Goal: Task Accomplishment & Management: Complete application form

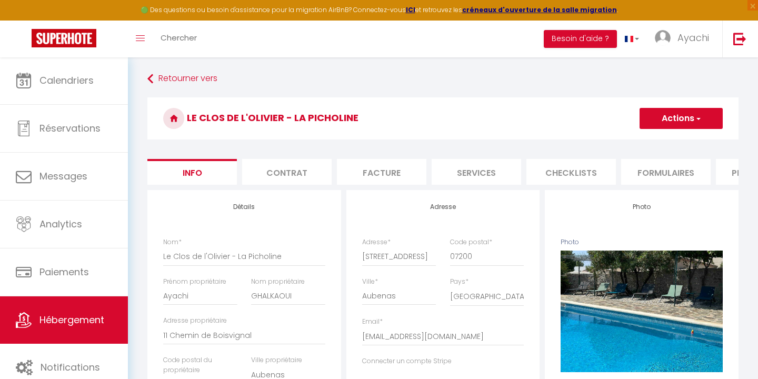
select select "houses"
select select "villa"
select select "8"
select select "2"
select select "3"
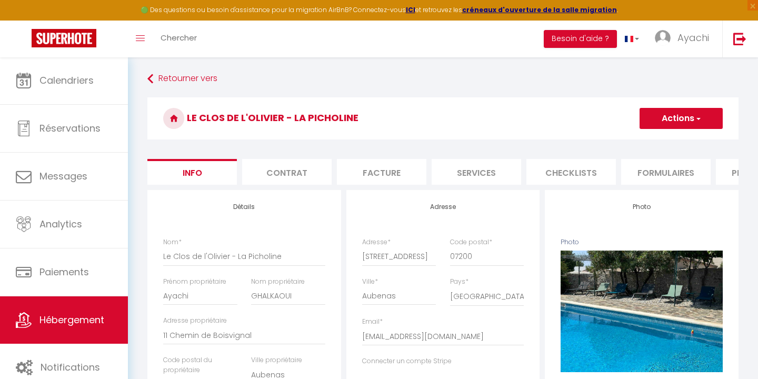
select select "1"
select select "16:00"
select select "21:00"
select select "10:00"
select select "30"
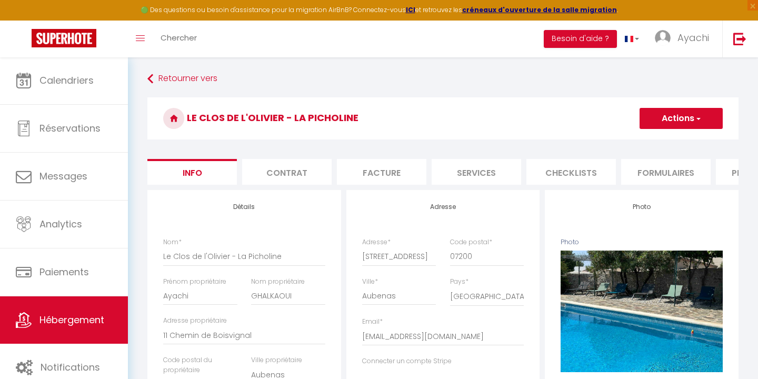
select select "120"
select select "28"
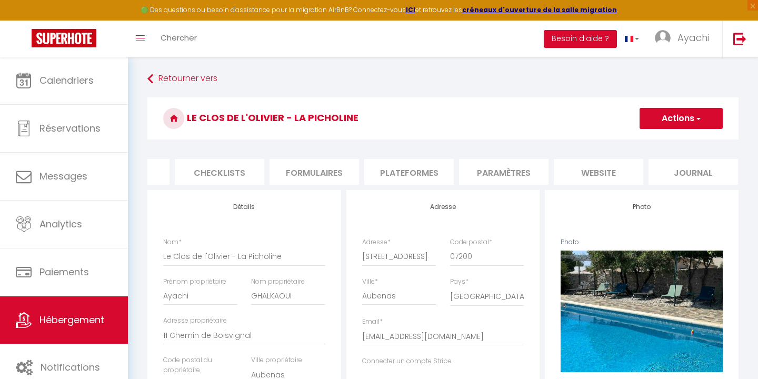
scroll to position [0, 351]
click at [604, 169] on li "website" at bounding box center [598, 172] width 89 height 26
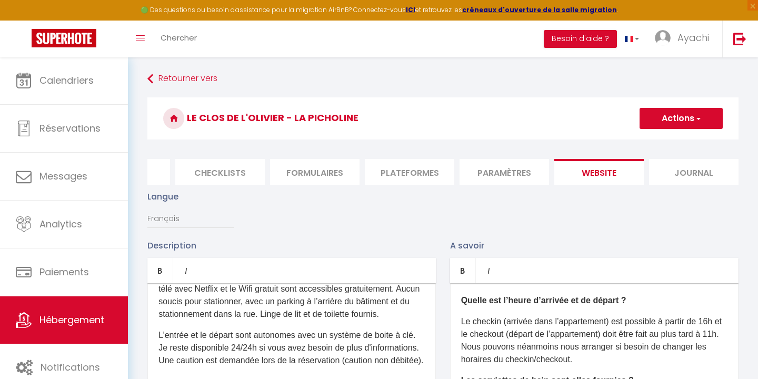
scroll to position [14, 0]
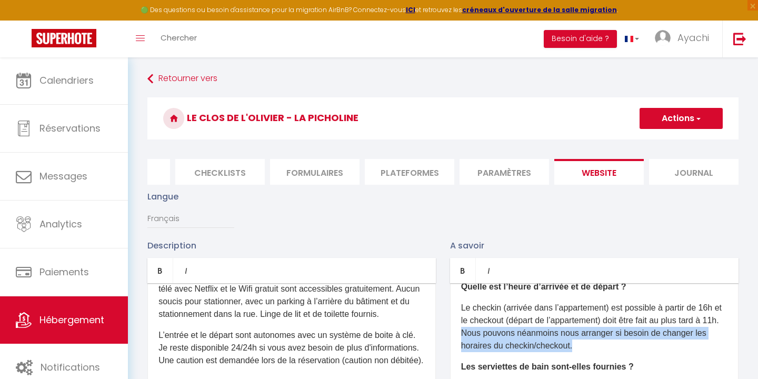
drag, startPoint x: 576, startPoint y: 346, endPoint x: 478, endPoint y: 334, distance: 99.2
click at [478, 334] on p "Le checkin (arrivée dans l’appartement) est possible à partir de 16h et le chec…" at bounding box center [594, 327] width 266 height 51
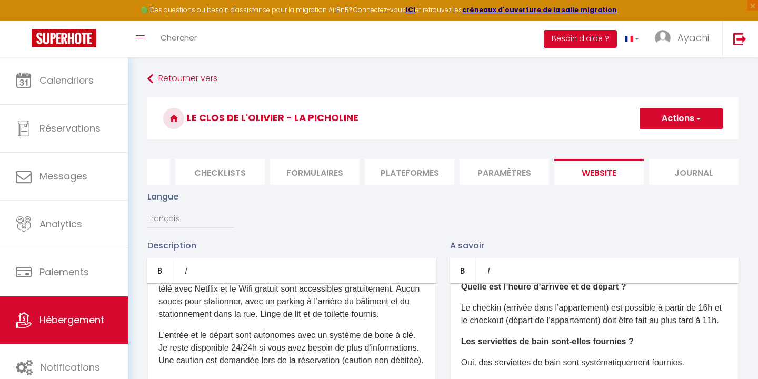
click at [699, 122] on span "button" at bounding box center [697, 118] width 7 height 11
click at [665, 141] on input "Enregistrer" at bounding box center [669, 141] width 39 height 11
checkbox input "true"
checkbox input "false"
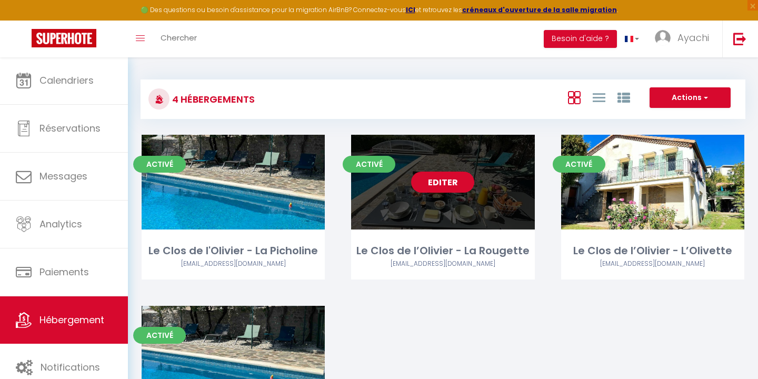
click at [448, 180] on link "Editer" at bounding box center [442, 182] width 63 height 21
select select "3"
select select "2"
select select "1"
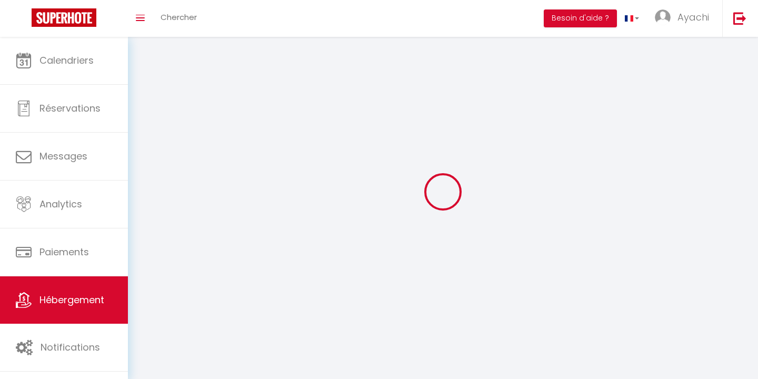
select select
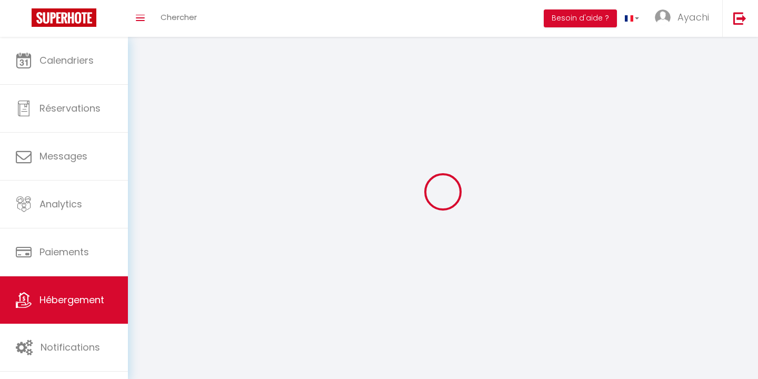
select select
checkbox input "false"
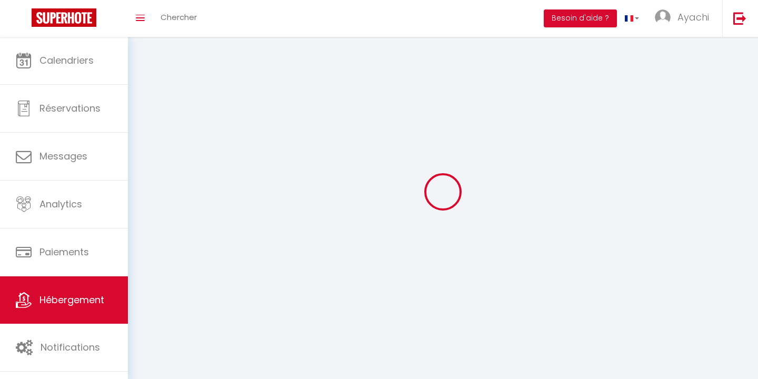
select select
select select "1"
select select "28"
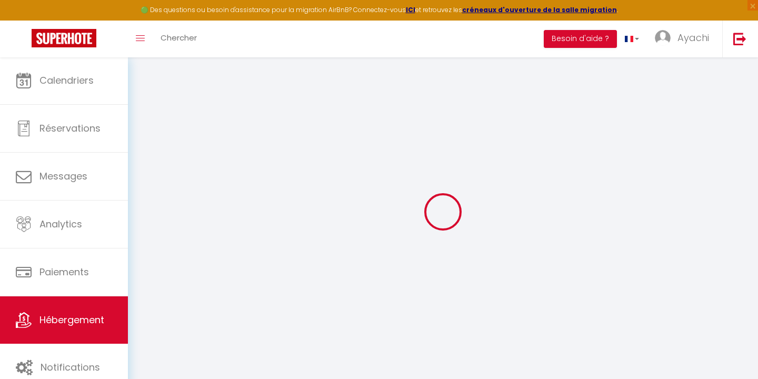
select select
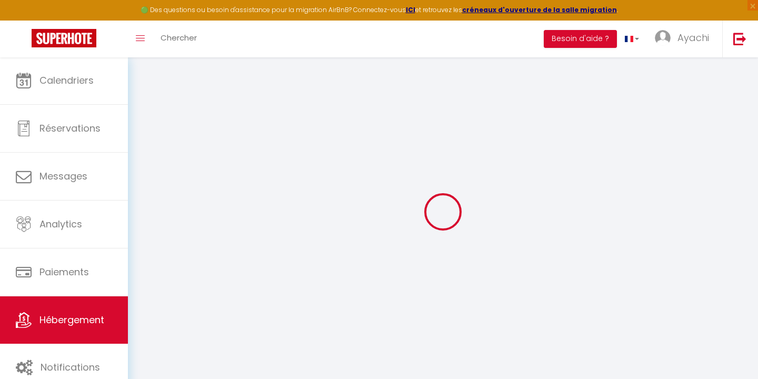
select select
checkbox input "false"
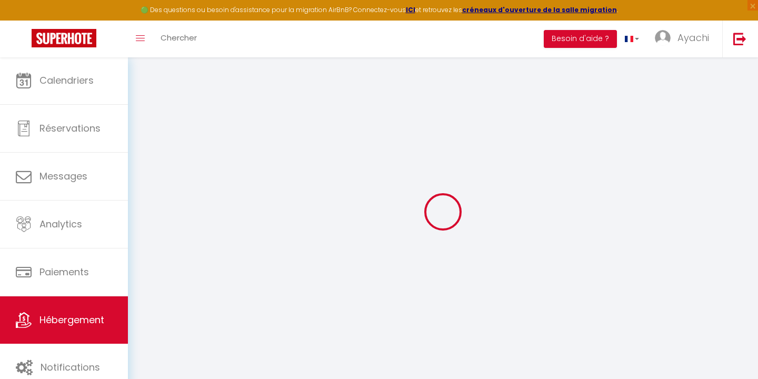
select select
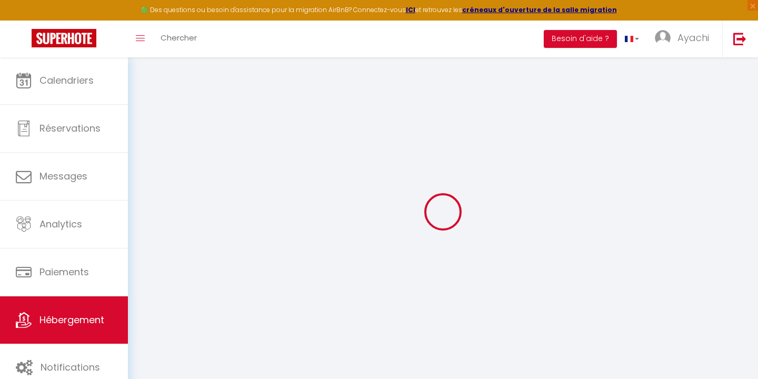
select select
checkbox input "false"
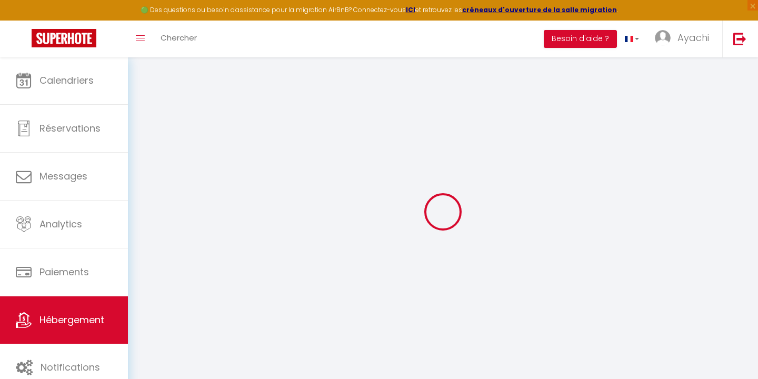
checkbox input "false"
select select
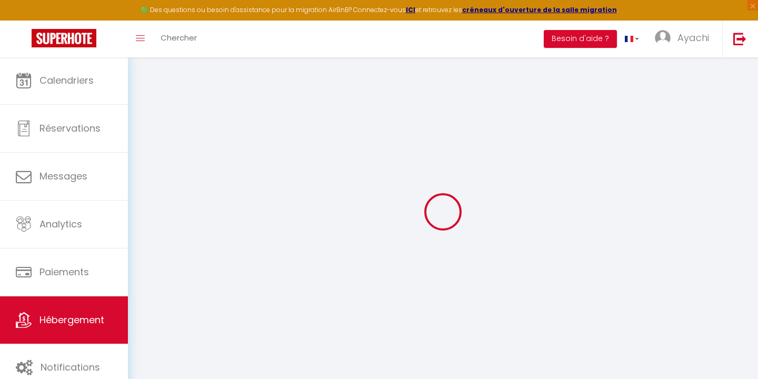
select select
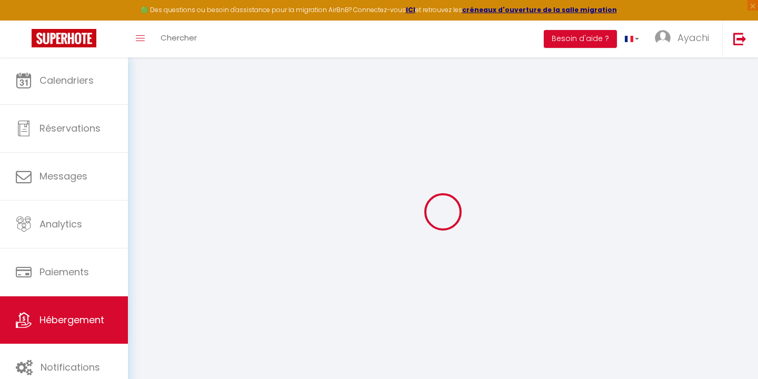
checkbox input "false"
select select
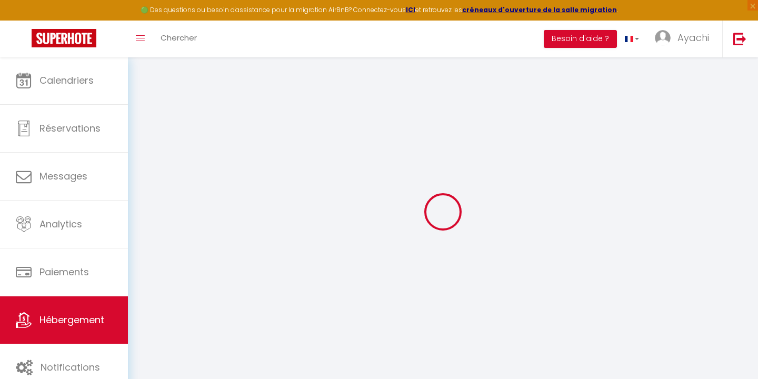
select select
type input "Le Clos de l’Olivier - La Rougette"
type input "Ayachi"
type input "GHALKAOUI"
type input "11 Chemin de Boisvignal"
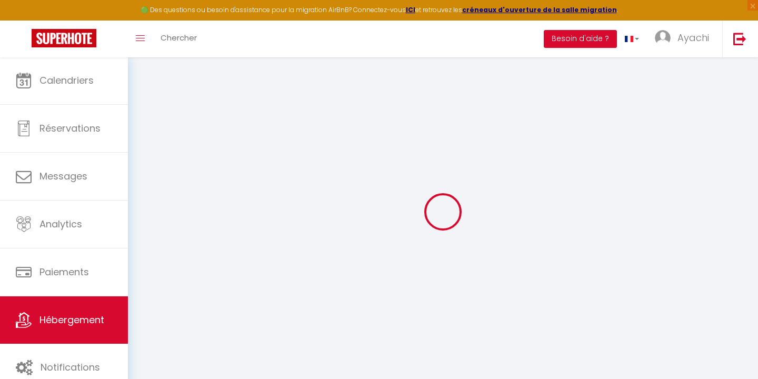
type input "07200"
type input "Aubenas"
select select "houses"
select select "6"
select select "2"
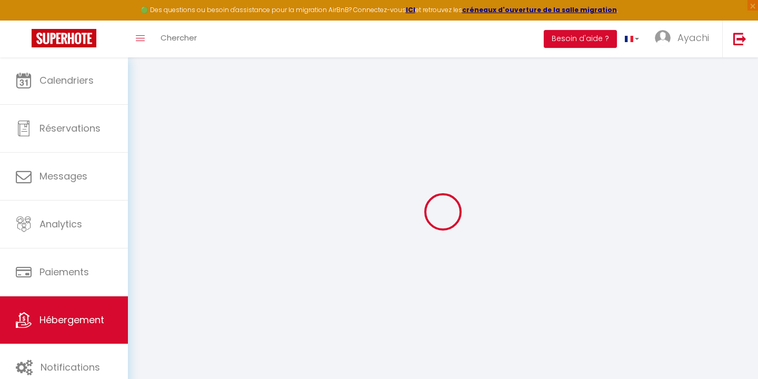
type input "120"
type input "70"
type input "1.00"
type input "300"
select select
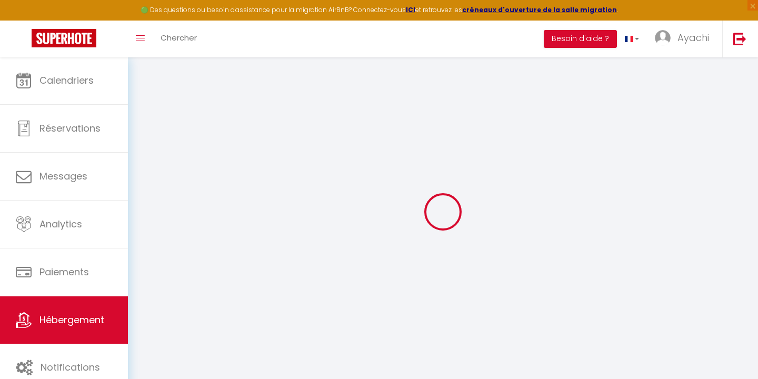
select select
type input "11 Chemin de Boisvignal"
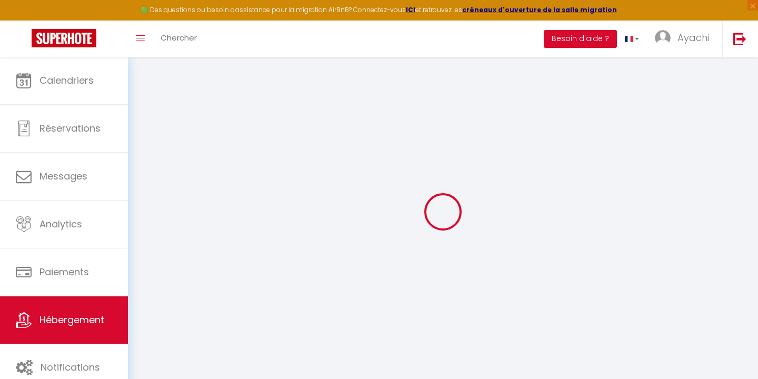
type input "07200"
type input "Aubenas"
type input "ayachi.ghalkaoui@gmail.com"
select select
checkbox input "false"
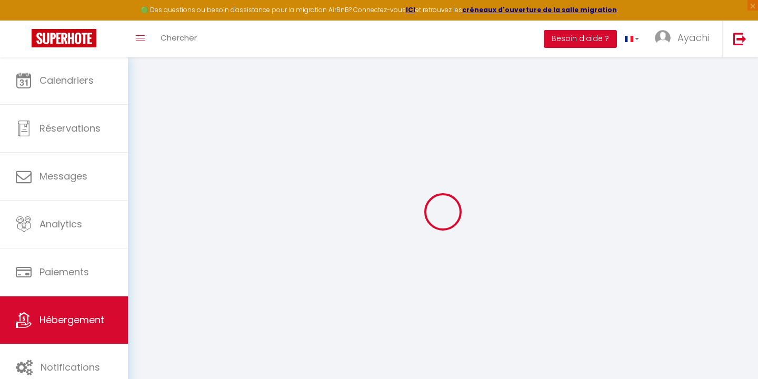
checkbox input "false"
select select
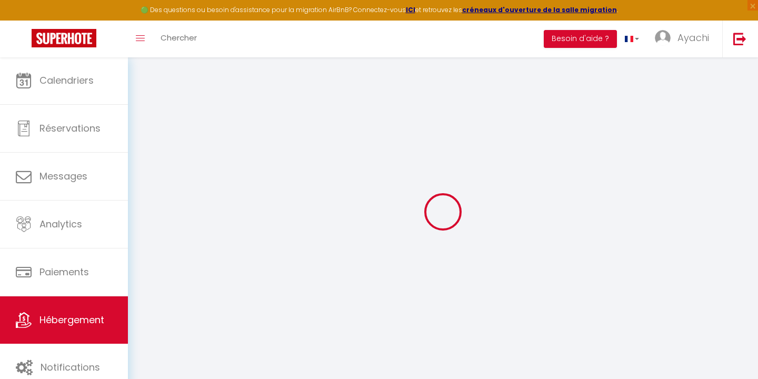
type input "0"
select select
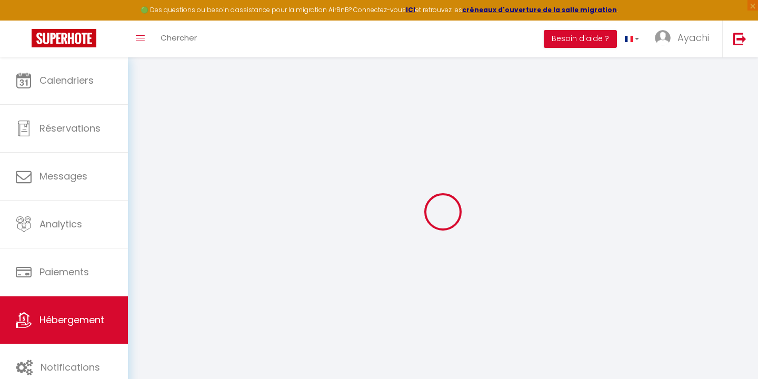
checkbox input "false"
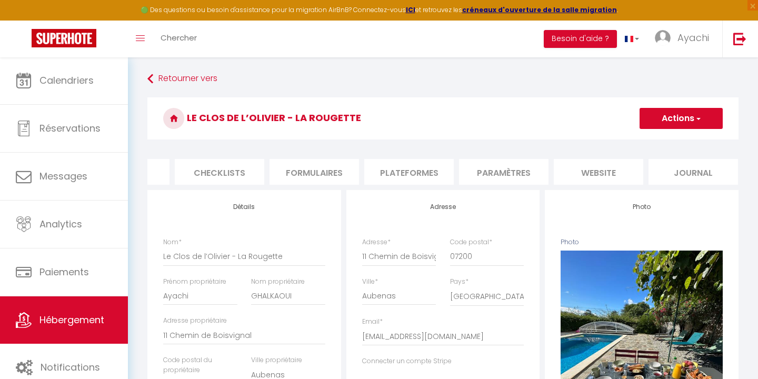
scroll to position [0, 351]
click at [599, 174] on li "website" at bounding box center [598, 172] width 89 height 26
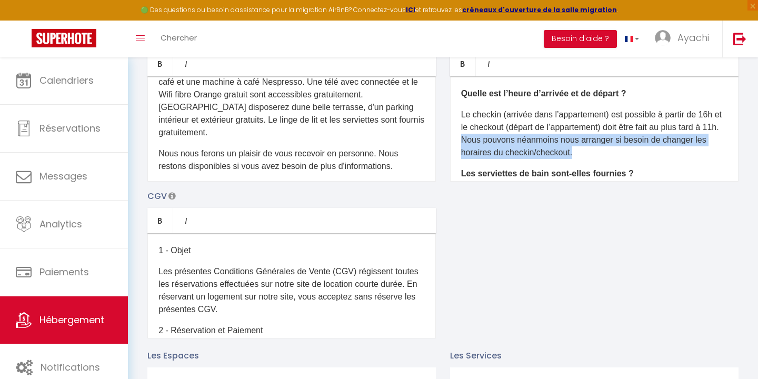
drag, startPoint x: 585, startPoint y: 153, endPoint x: 479, endPoint y: 138, distance: 107.4
click at [479, 138] on p "Le checkin (arrivée dans l’appartement) est possible à partir de 16h et le chec…" at bounding box center [594, 133] width 266 height 51
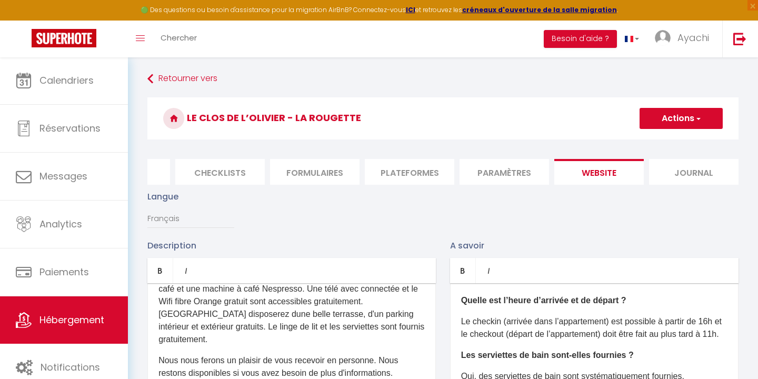
click at [697, 118] on span "button" at bounding box center [697, 118] width 7 height 11
click at [674, 142] on input "Enregistrer" at bounding box center [669, 141] width 39 height 11
checkbox input "true"
checkbox input "false"
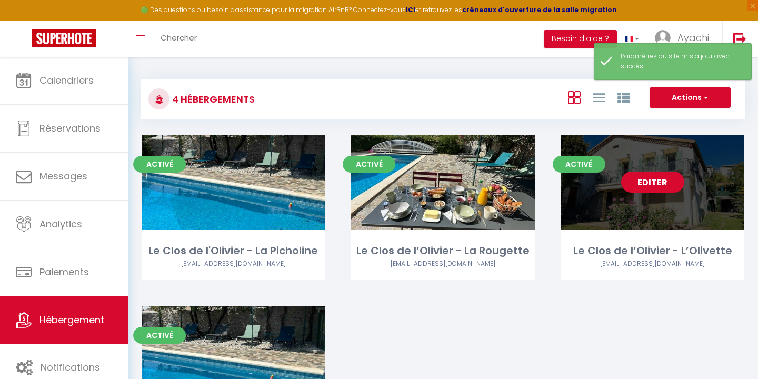
click at [660, 178] on link "Editer" at bounding box center [652, 182] width 63 height 21
select select "3"
select select "2"
select select "1"
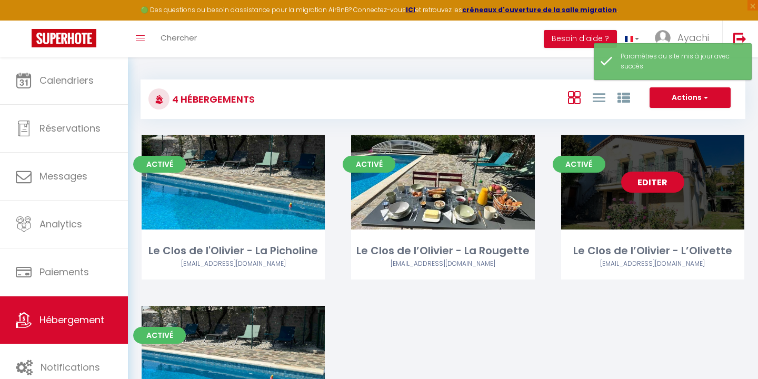
select select "28"
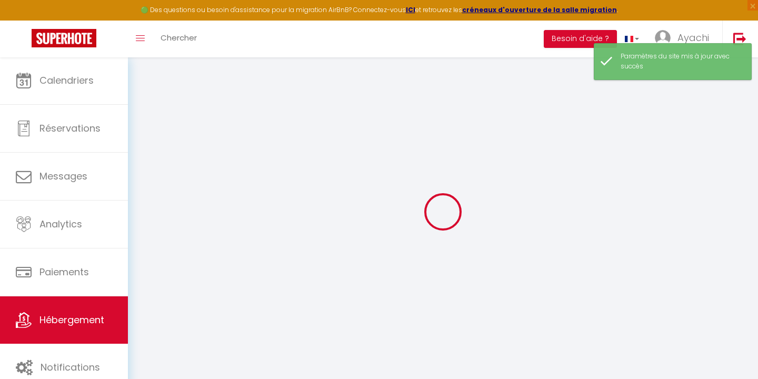
select select
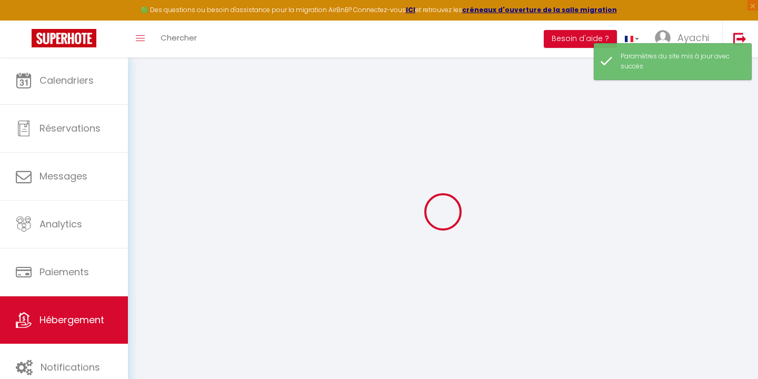
select select
checkbox input "false"
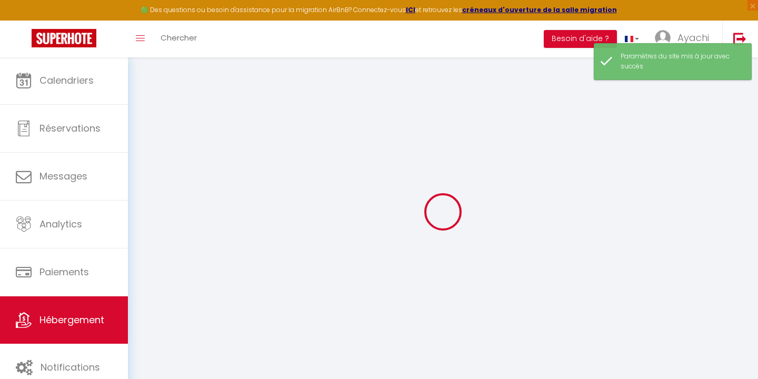
select select
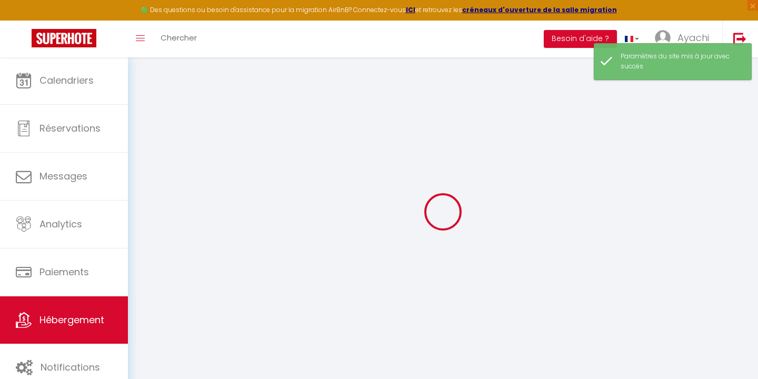
select select
checkbox input "false"
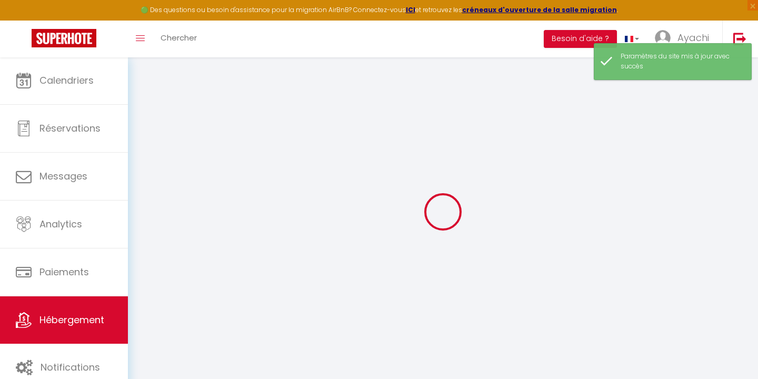
checkbox input "false"
select select
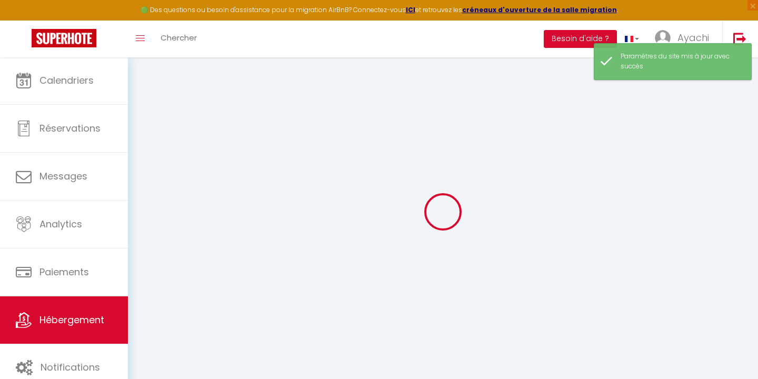
select select
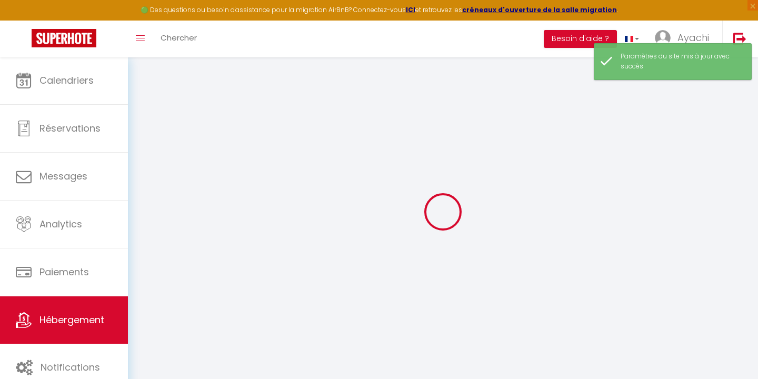
checkbox input "false"
select select
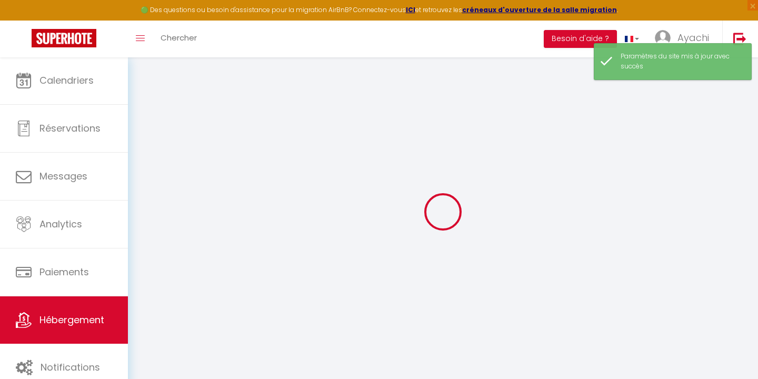
select select
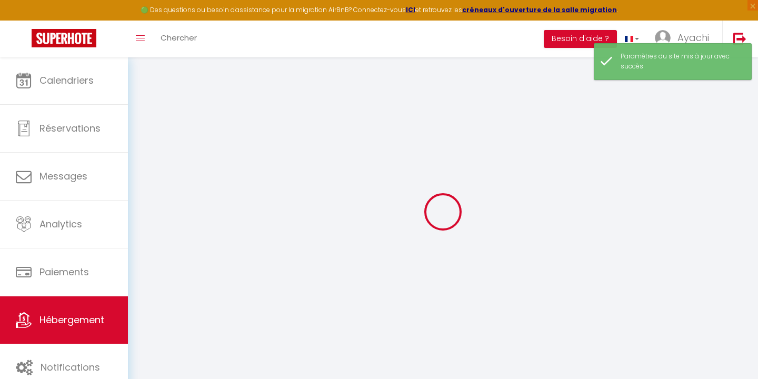
select select
checkbox input "false"
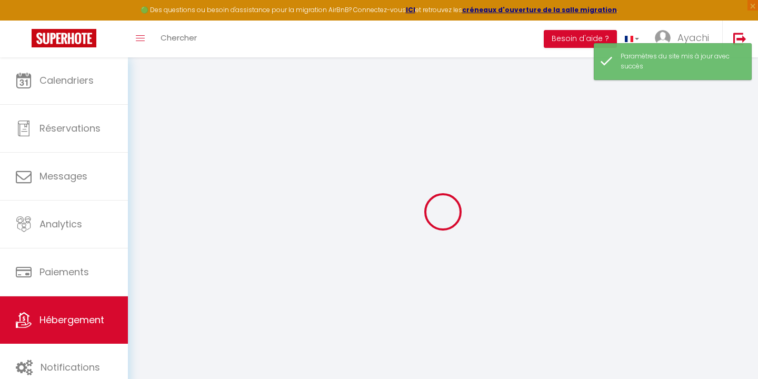
checkbox input "false"
select select
type input "Le Clos de l’Olivier - L’Olivette"
type input "Ayachi"
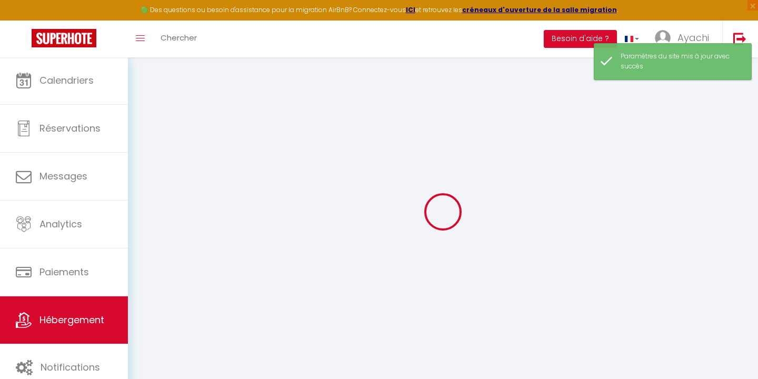
type input "GHALKAOUI"
type input "11 Chemin de Boisvignal"
type input "07200"
type input "Aubenas"
select select "houses"
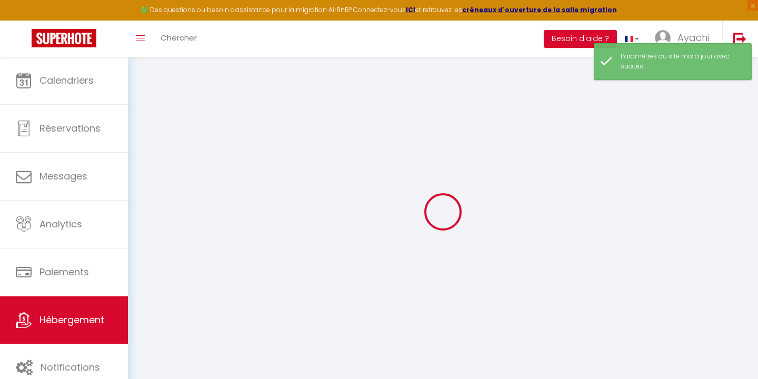
select select "6"
select select "2"
type input "100"
type input "65"
type input "1.00"
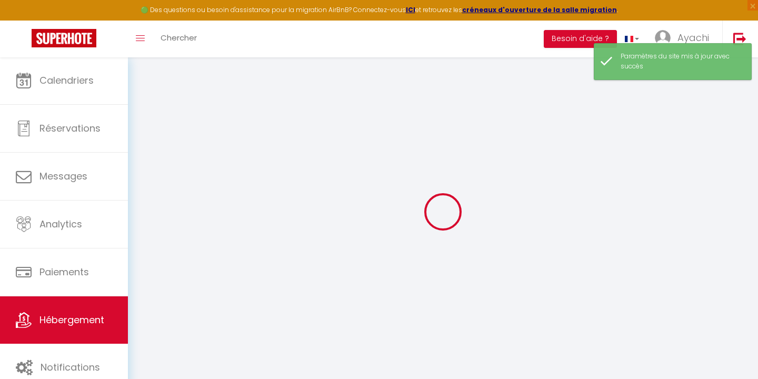
type input "300"
select select
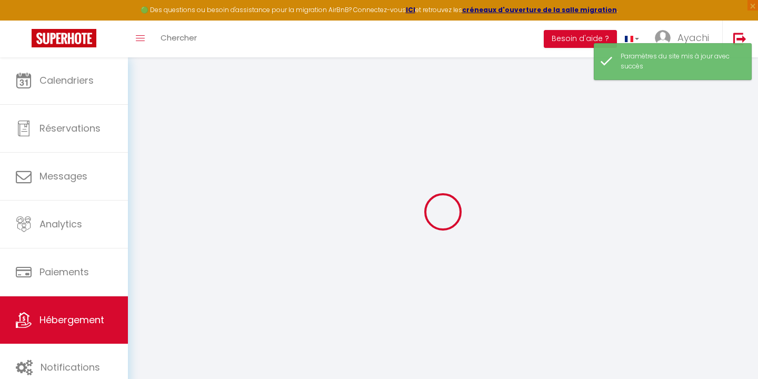
select select
type input "13 Chemin de Boisvignal"
type input "07200"
type input "Aubenas"
type input "ayachi.ghalkaoui@gmail.com"
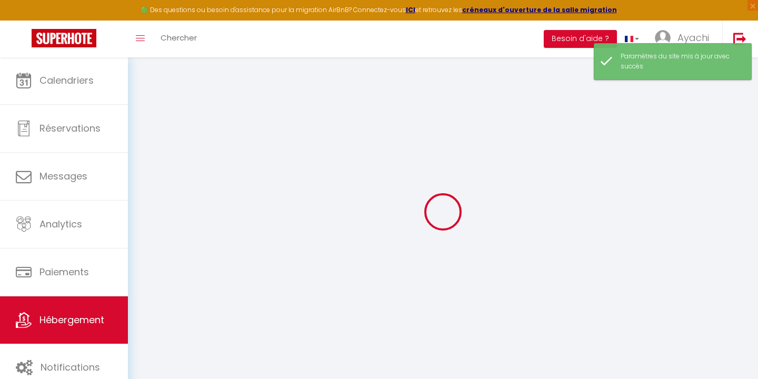
select select
checkbox input "false"
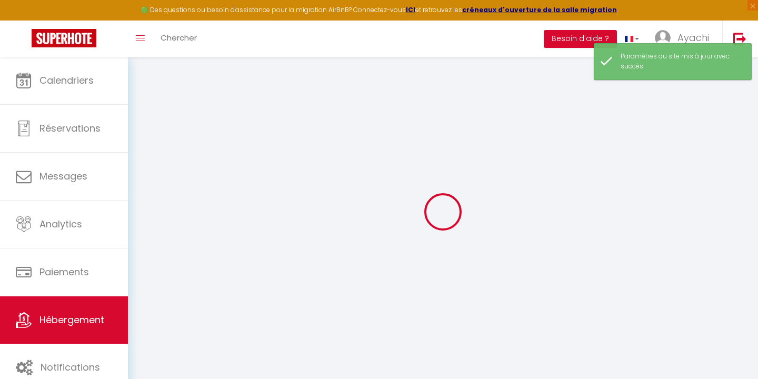
select select
type input "0"
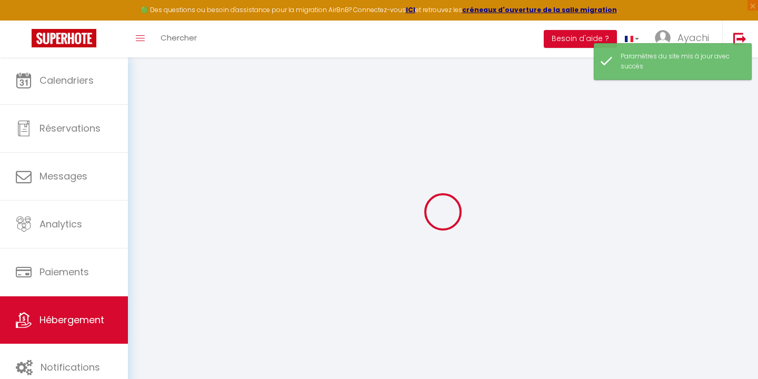
type input "0"
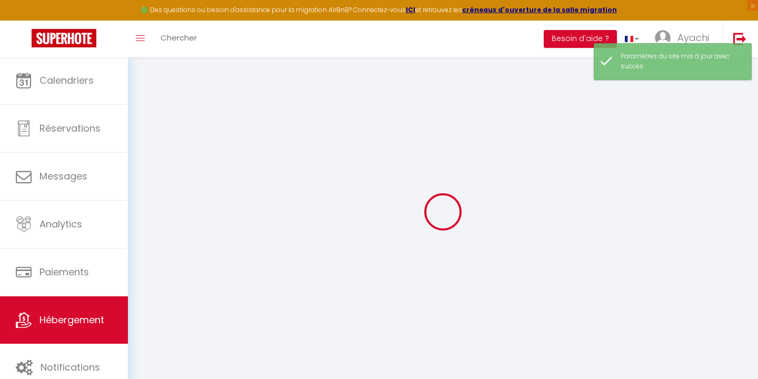
select select "16:00"
select select "21:00"
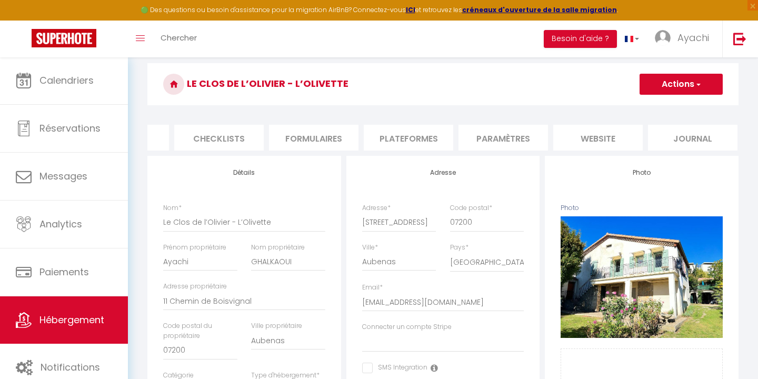
scroll to position [0, 351]
click at [589, 135] on li "website" at bounding box center [598, 138] width 89 height 26
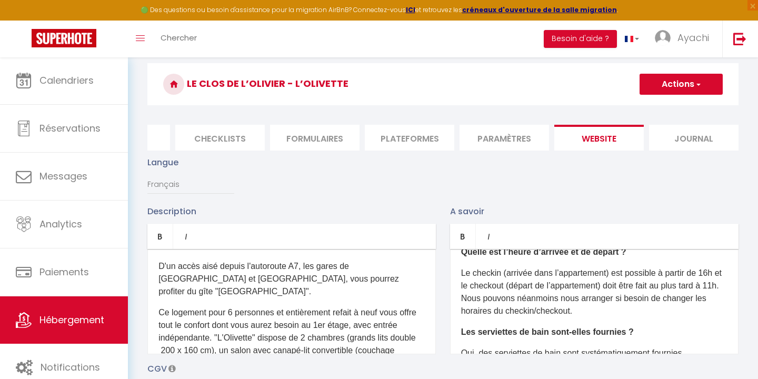
scroll to position [6, 0]
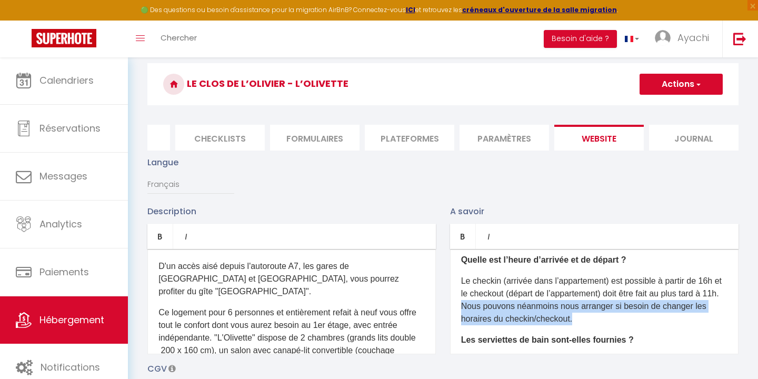
drag, startPoint x: 584, startPoint y: 320, endPoint x: 480, endPoint y: 310, distance: 104.1
click at [480, 310] on p "Le checkin (arrivée dans l’appartement) est possible à partir de 16h et le chec…" at bounding box center [594, 300] width 266 height 51
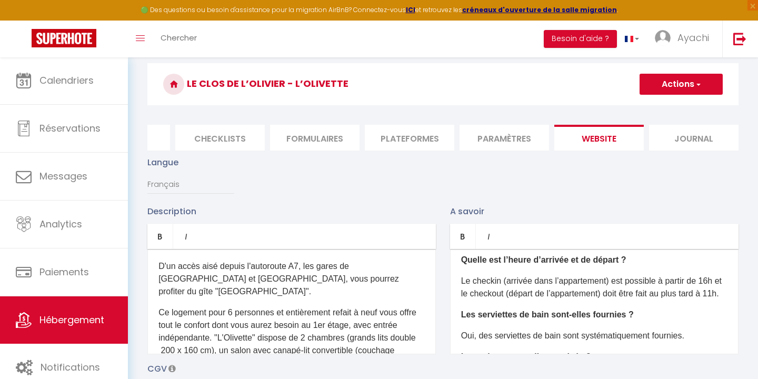
click at [696, 85] on span "button" at bounding box center [697, 84] width 7 height 11
click at [673, 107] on input "Enregistrer" at bounding box center [669, 107] width 39 height 11
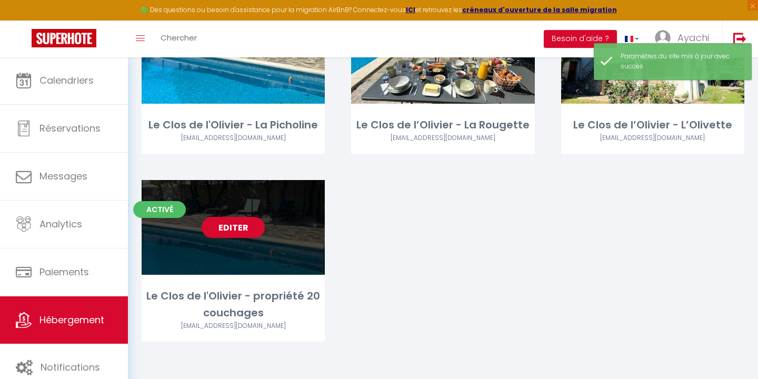
scroll to position [125, 0]
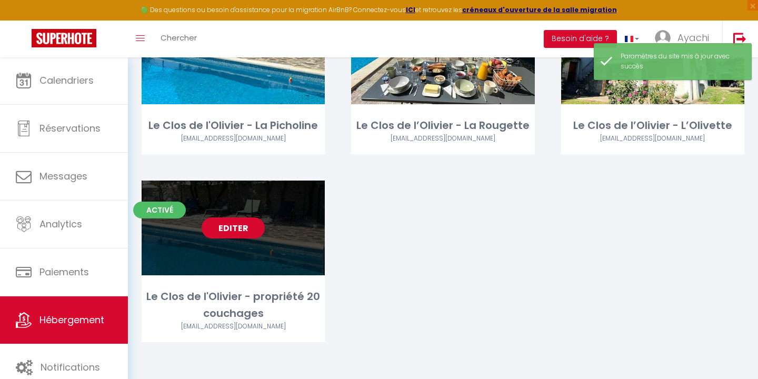
click at [229, 227] on link "Editer" at bounding box center [233, 227] width 63 height 21
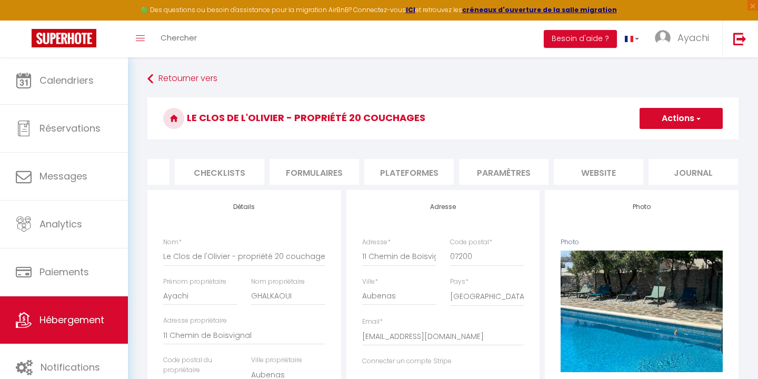
scroll to position [0, 351]
click at [600, 167] on li "website" at bounding box center [598, 172] width 89 height 26
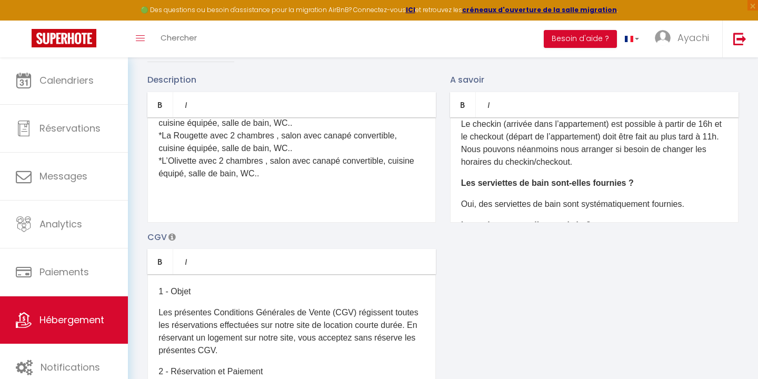
scroll to position [31, 0]
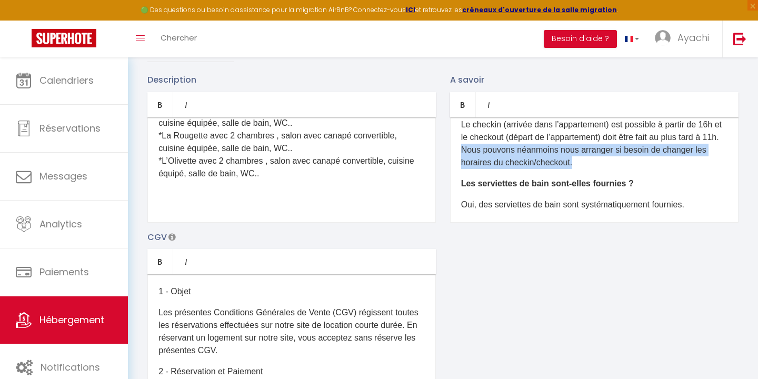
drag, startPoint x: 580, startPoint y: 163, endPoint x: 480, endPoint y: 146, distance: 101.5
click at [480, 146] on p "Le checkin (arrivée dans l’appartement) est possible à partir de 16h et le chec…" at bounding box center [594, 143] width 266 height 51
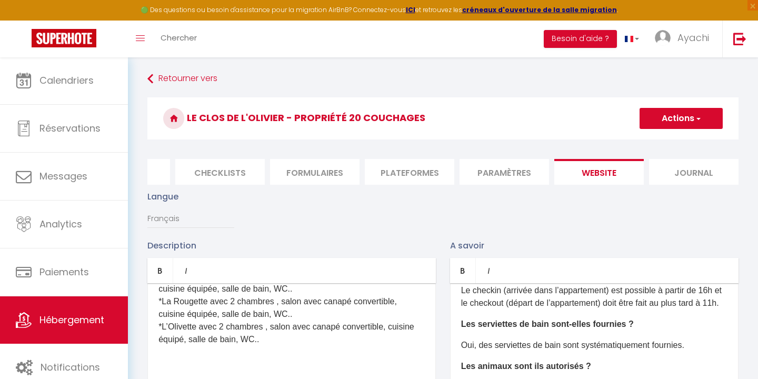
scroll to position [0, 0]
click at [699, 118] on span "button" at bounding box center [697, 118] width 7 height 11
click at [665, 143] on input "Enregistrer" at bounding box center [669, 141] width 39 height 11
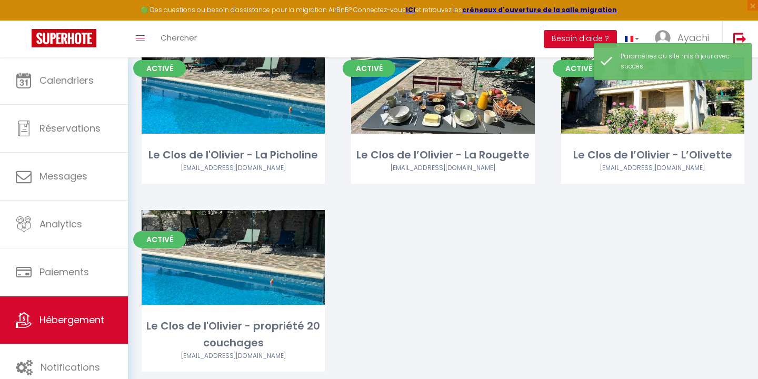
scroll to position [102, 0]
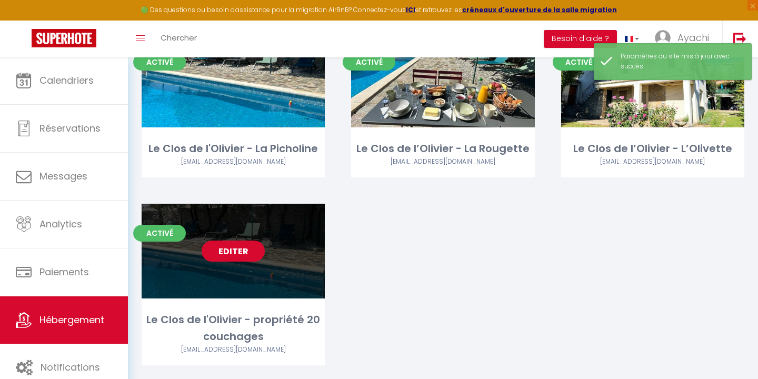
click at [237, 251] on link "Editer" at bounding box center [233, 251] width 63 height 21
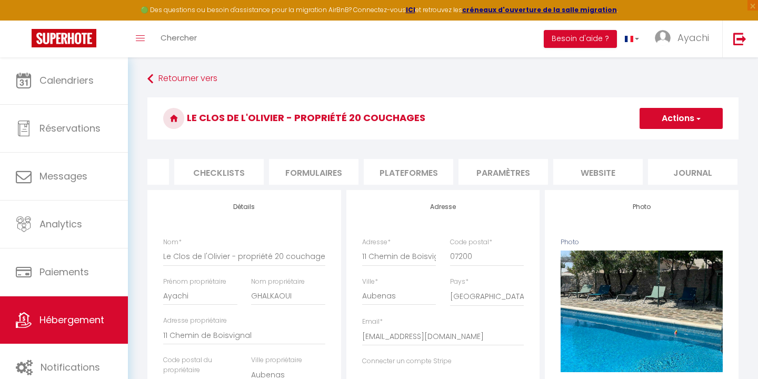
scroll to position [0, 351]
click at [598, 171] on li "website" at bounding box center [598, 172] width 89 height 26
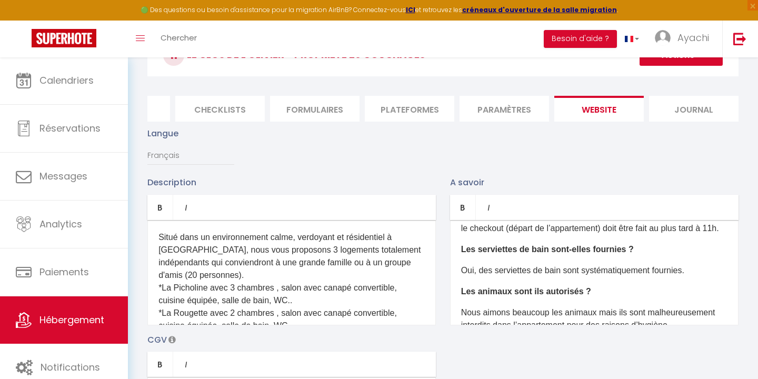
scroll to position [44, 0]
click at [692, 275] on p "Oui, des serviettes de bain sont systématiquement fournies." at bounding box center [594, 269] width 266 height 13
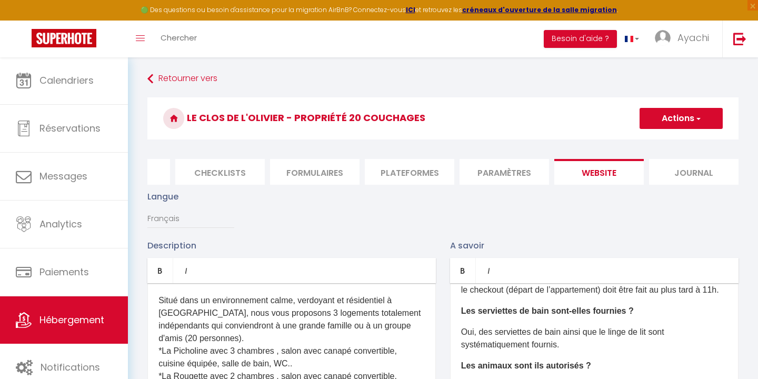
scroll to position [0, 0]
click at [698, 119] on span "button" at bounding box center [697, 118] width 7 height 11
click at [675, 141] on input "Enregistrer" at bounding box center [669, 141] width 39 height 11
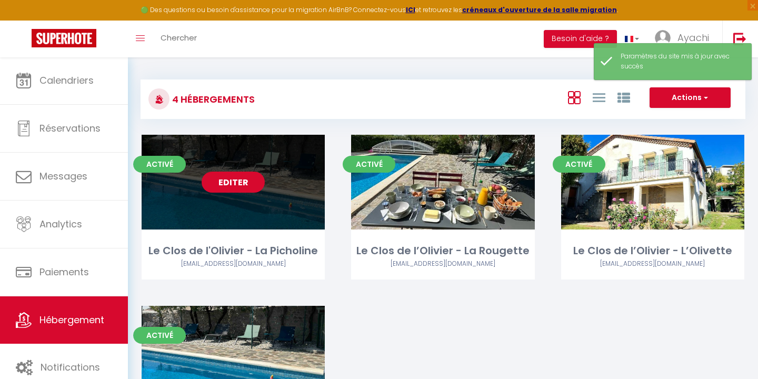
click at [235, 179] on link "Editer" at bounding box center [233, 182] width 63 height 21
